Goal: Task Accomplishment & Management: Manage account settings

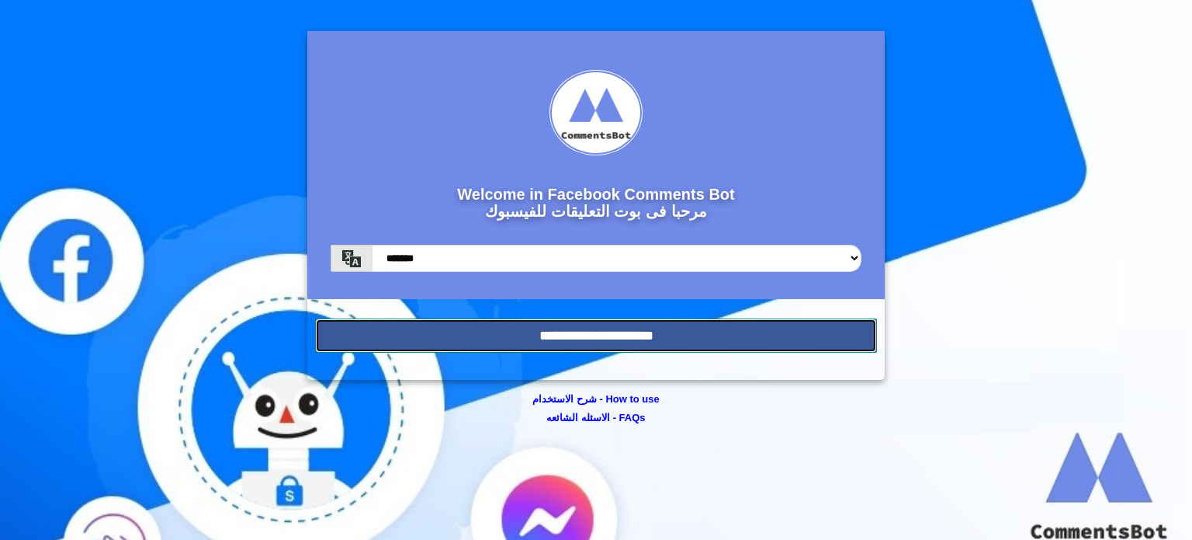
click at [571, 332] on input "**********" at bounding box center [596, 335] width 562 height 34
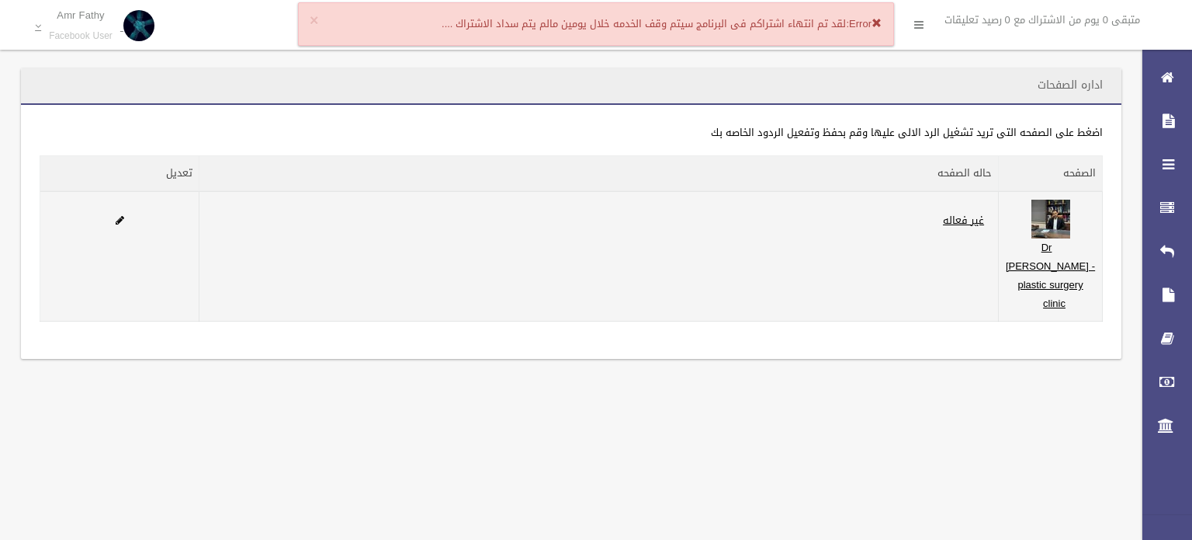
click at [432, 277] on td "غير فعاله" at bounding box center [600, 256] width 800 height 130
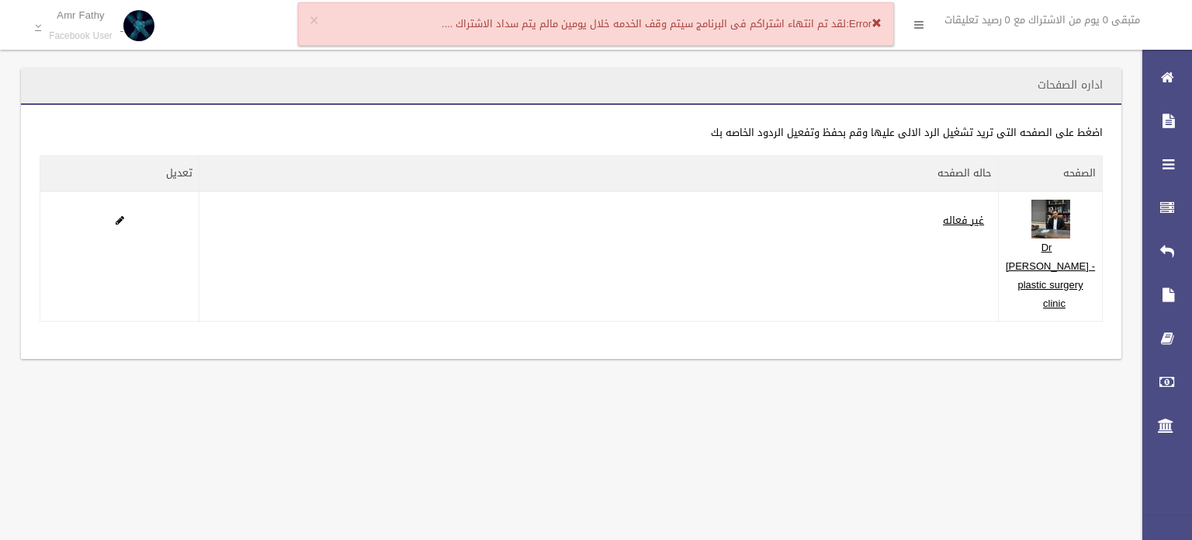
click at [876, 23] on span at bounding box center [877, 23] width 10 height 10
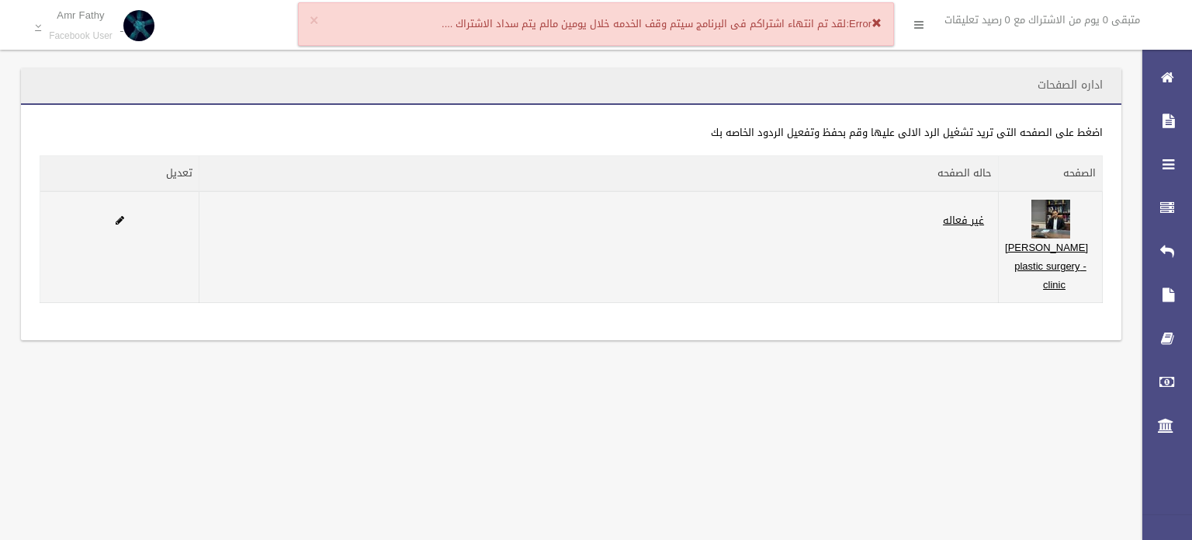
click at [687, 297] on td "غير فعاله" at bounding box center [600, 247] width 800 height 112
click at [681, 279] on td "غير فعاله" at bounding box center [600, 247] width 800 height 112
click at [935, 297] on td "غير فعاله" at bounding box center [600, 247] width 800 height 112
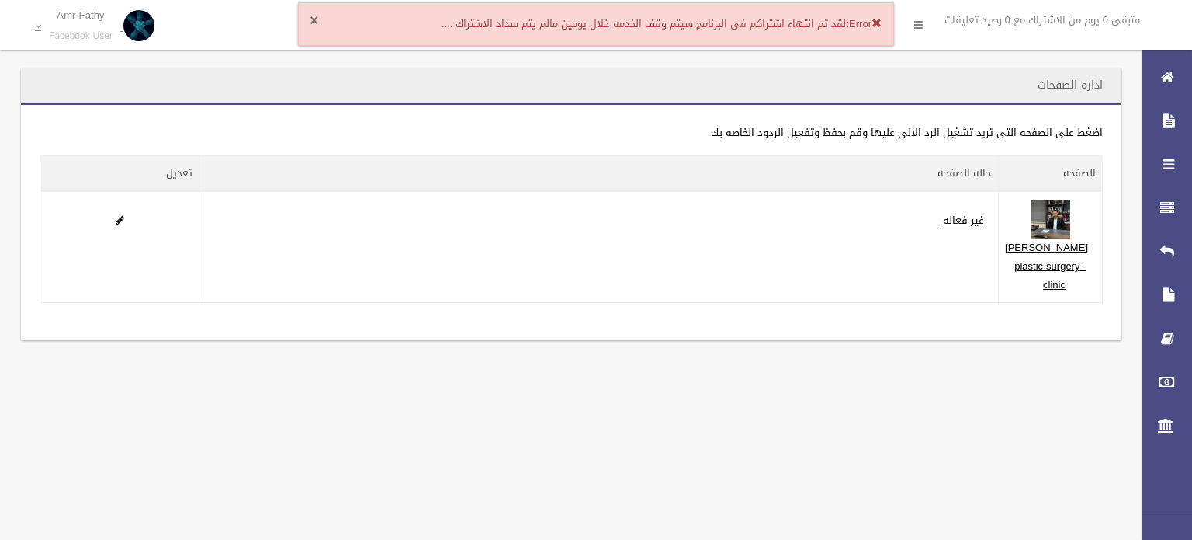
click at [311, 22] on button "×" at bounding box center [314, 21] width 9 height 16
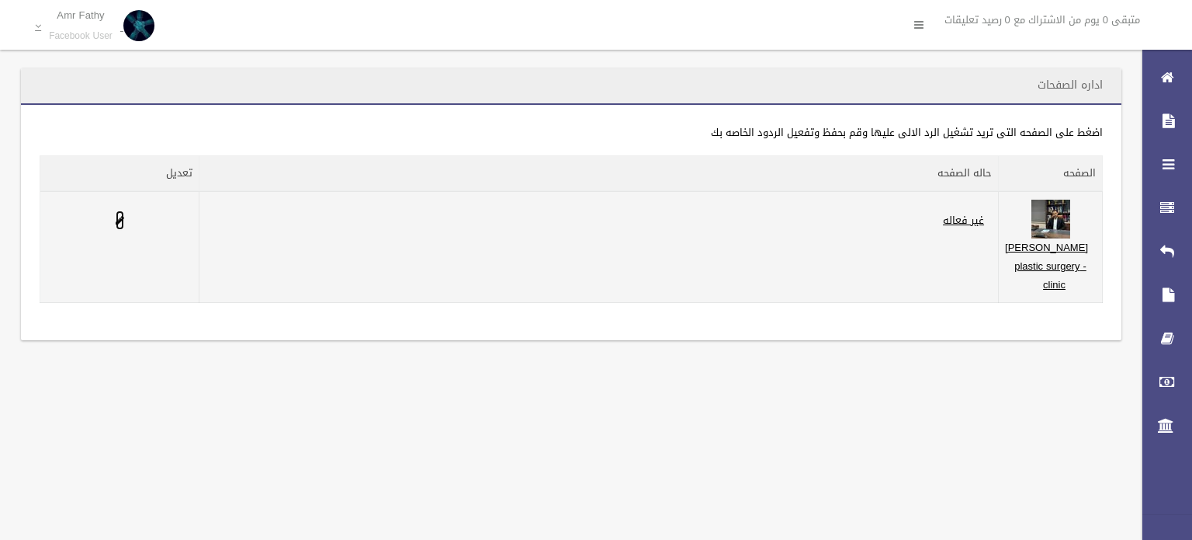
click at [120, 217] on span at bounding box center [120, 220] width 9 height 10
